Goal: Navigation & Orientation: Go to known website

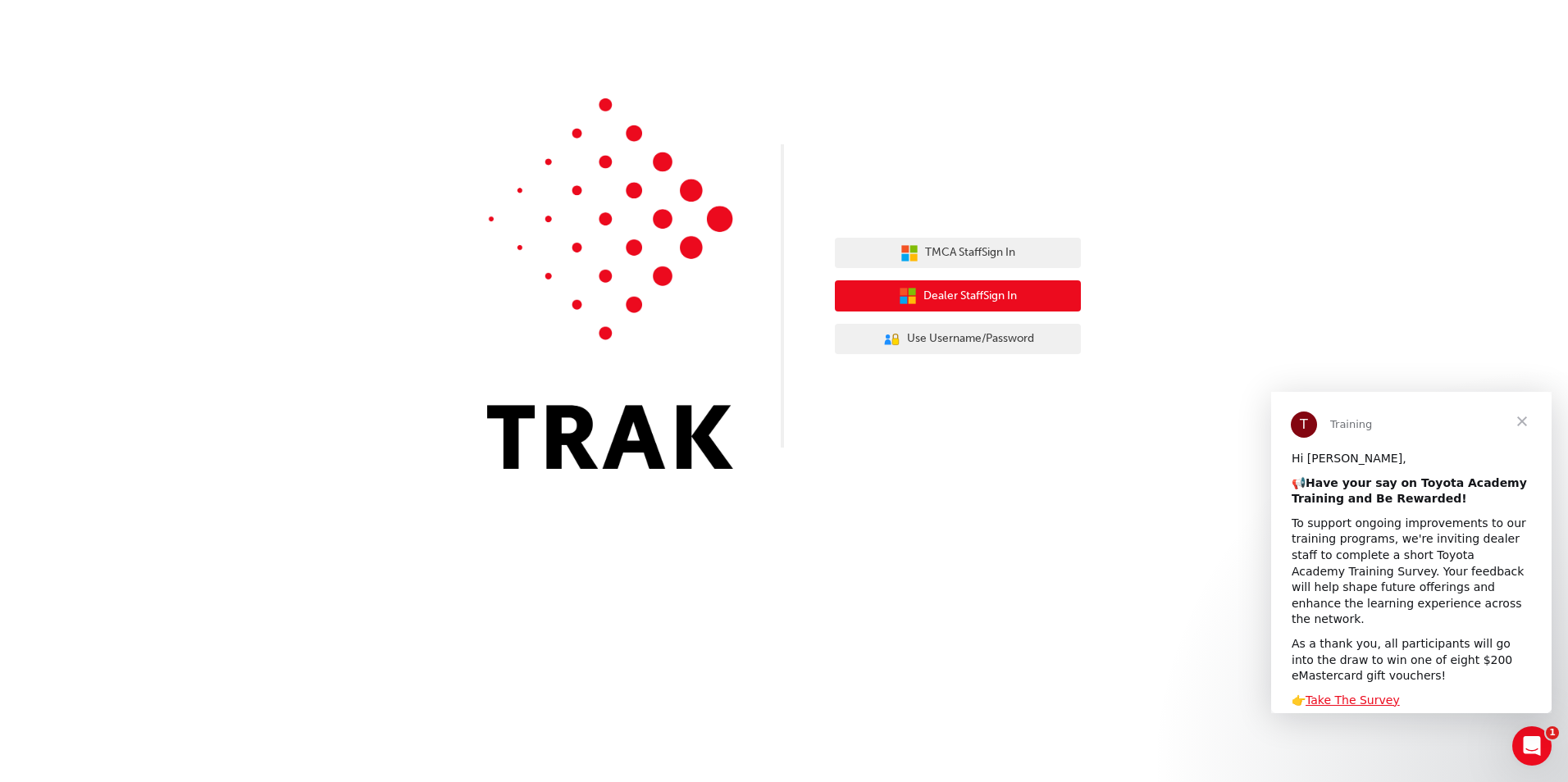
click at [975, 289] on span "Dealer Staff Sign In" at bounding box center [970, 297] width 94 height 19
